Goal: Task Accomplishment & Management: Manage account settings

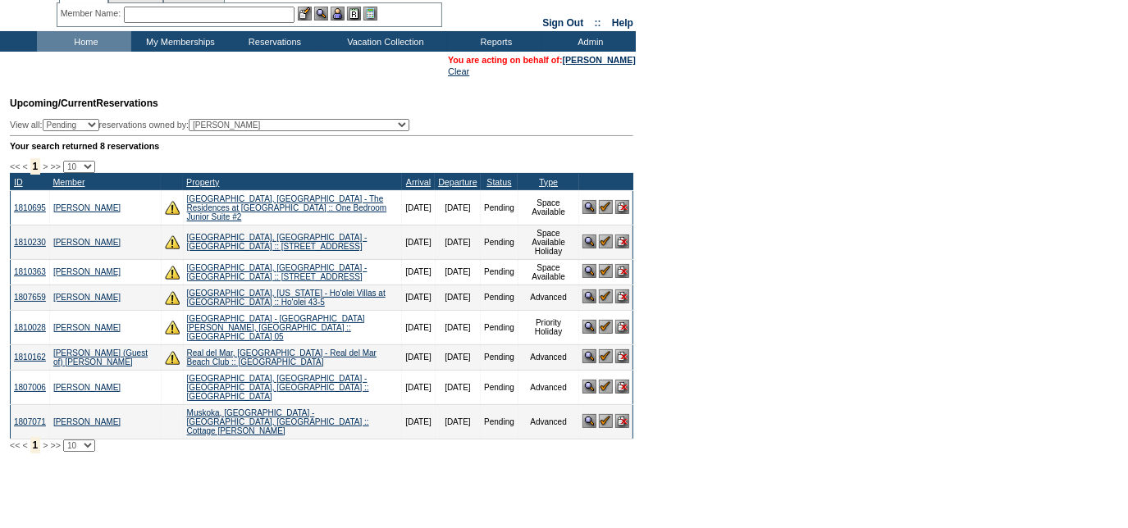
scroll to position [63, 0]
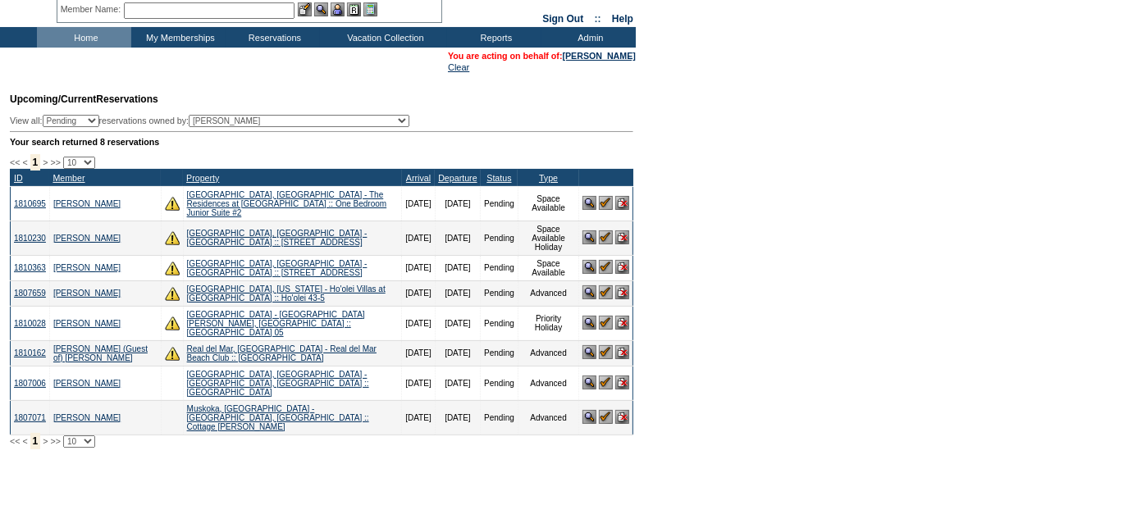
click at [605, 349] on img at bounding box center [606, 352] width 14 height 14
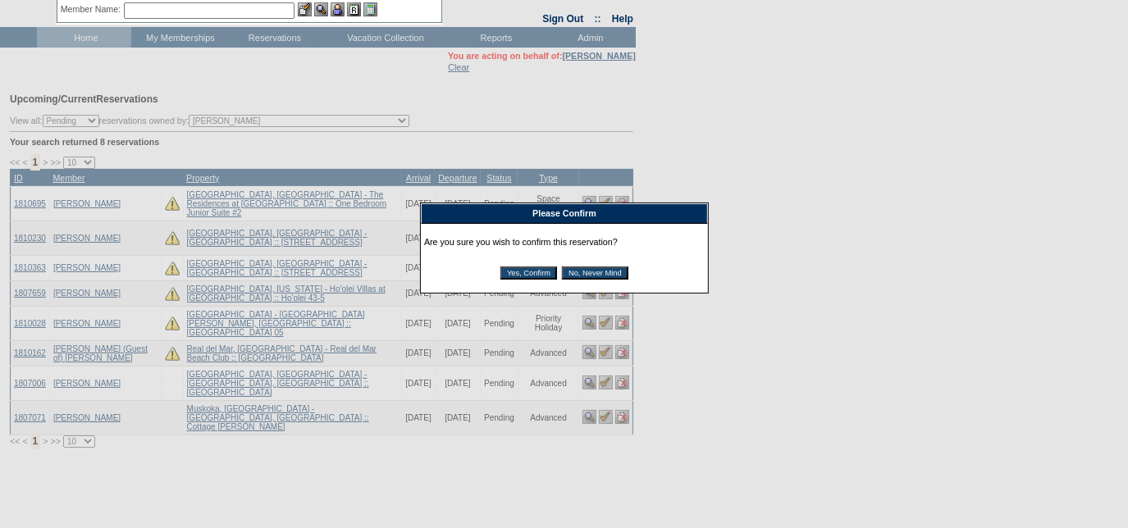
click at [522, 277] on input "Yes, Confirm" at bounding box center [528, 273] width 57 height 13
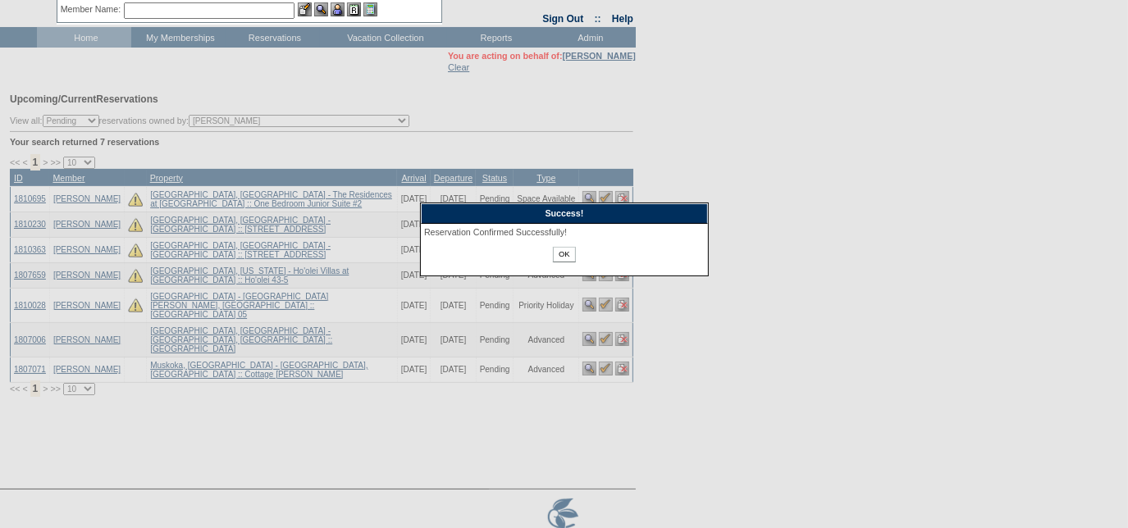
click at [562, 258] on input "OK" at bounding box center [564, 255] width 22 height 16
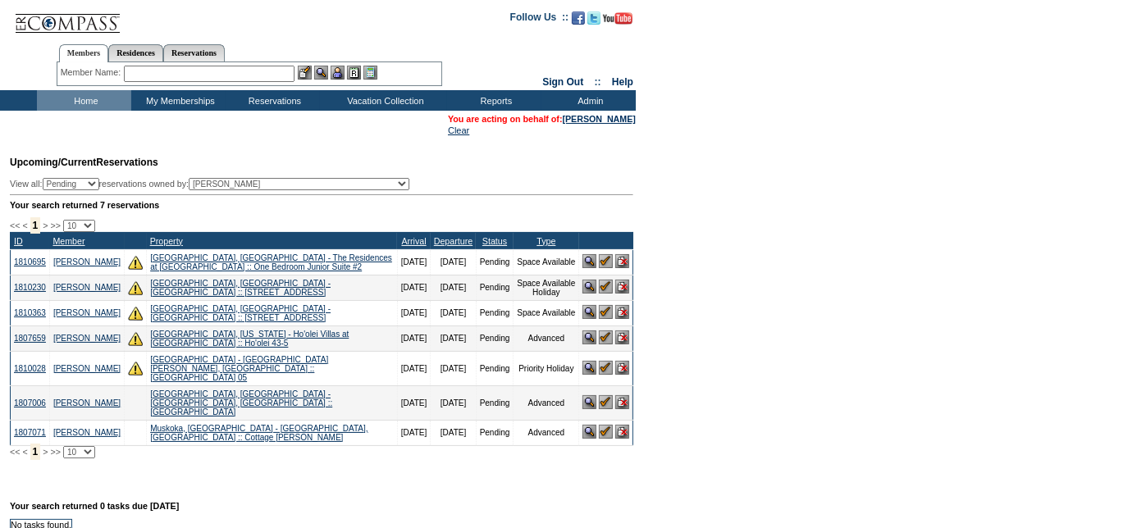
click at [602, 293] on img at bounding box center [606, 287] width 14 height 14
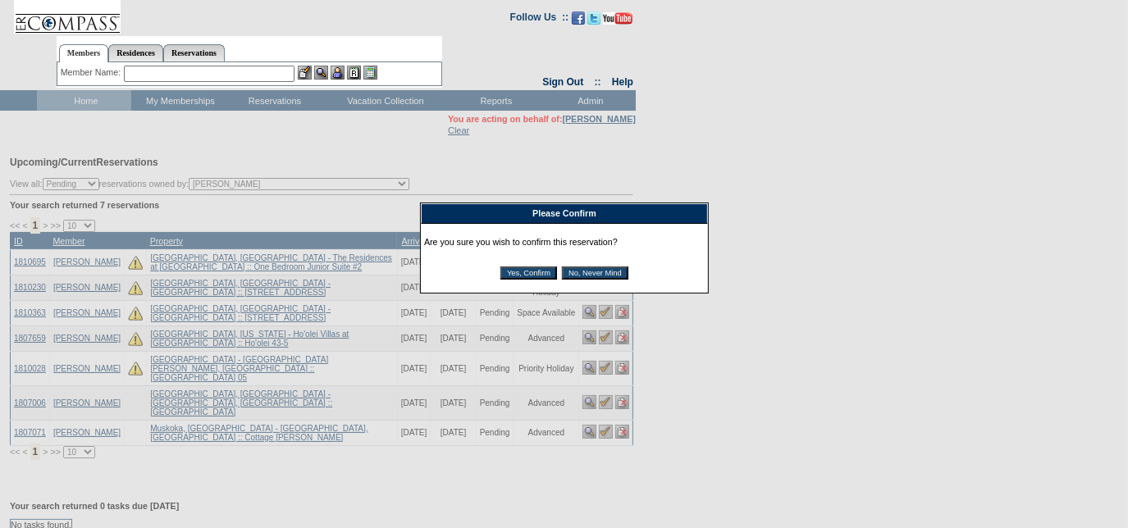
click at [591, 276] on input "No, Never Mind" at bounding box center [595, 273] width 66 height 13
